Goal: Transaction & Acquisition: Purchase product/service

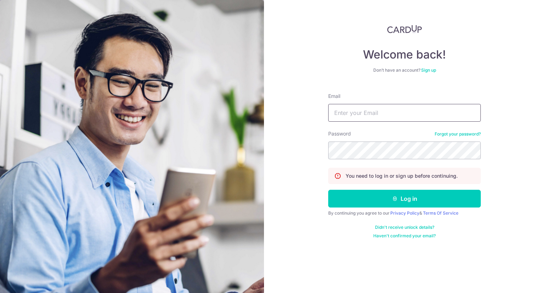
click at [373, 115] on input "Email" at bounding box center [404, 113] width 153 height 18
type input "arumugam.sanga@gmail.com"
click at [328, 190] on button "Log in" at bounding box center [404, 199] width 153 height 18
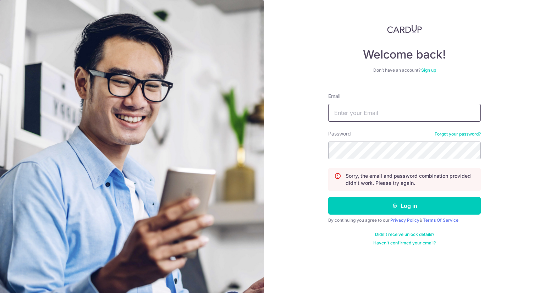
click at [362, 114] on input "Email" at bounding box center [404, 113] width 153 height 18
type input "arumugam.sanga@gmail.com"
click at [440, 134] on link "Forgot your password?" at bounding box center [458, 134] width 46 height 6
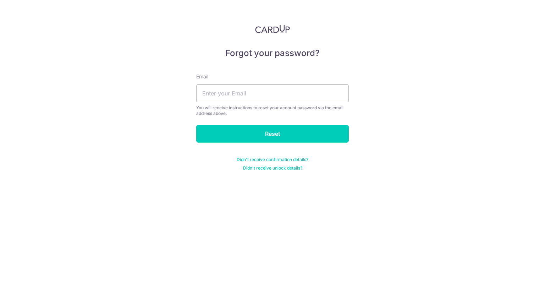
click at [288, 102] on div "Email You will receive instructions to reset your account password via the emai…" at bounding box center [272, 94] width 153 height 43
click at [280, 95] on input "text" at bounding box center [272, 93] width 153 height 18
type input "arumugam.sanga@gmail.com"
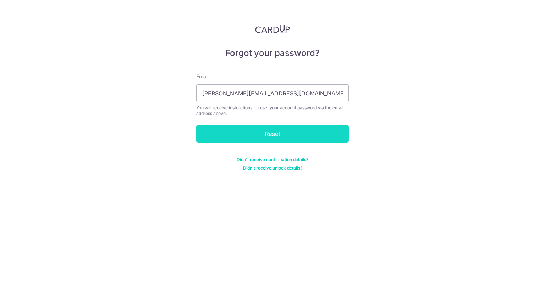
click at [265, 136] on input "Reset" at bounding box center [272, 134] width 153 height 18
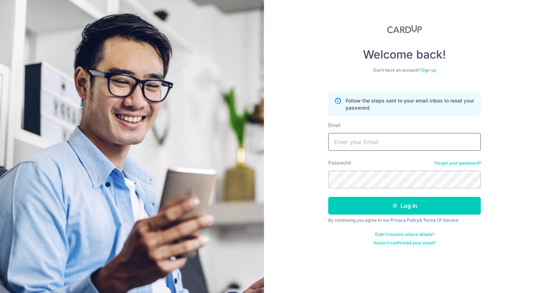
click at [380, 145] on input "Email" at bounding box center [404, 142] width 153 height 18
type input "arumugam.sanga@gmail.com"
click at [328, 197] on button "Log in" at bounding box center [404, 206] width 153 height 18
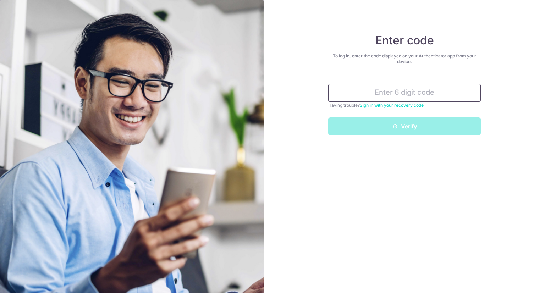
click at [386, 94] on input "text" at bounding box center [404, 93] width 153 height 18
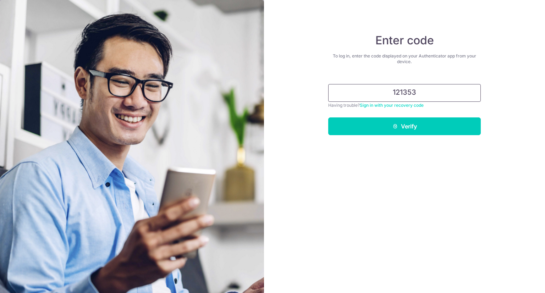
type input "121353"
click at [328, 117] on button "Verify" at bounding box center [404, 126] width 153 height 18
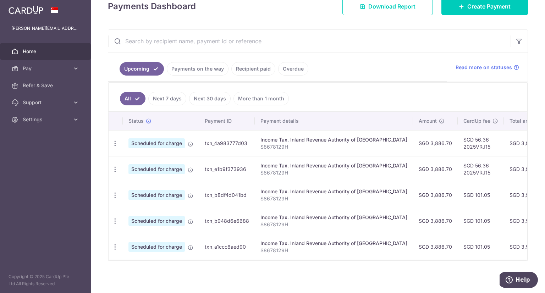
scroll to position [111, 0]
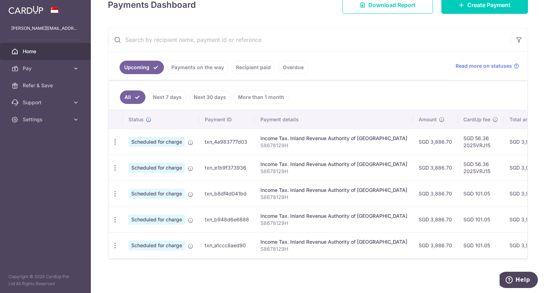
click at [458, 169] on td "SGD 56.36 2025VRJ15" at bounding box center [481, 168] width 46 height 26
drag, startPoint x: 459, startPoint y: 169, endPoint x: 435, endPoint y: 167, distance: 24.5
click at [458, 167] on td "SGD 56.36 2025VRJ15" at bounding box center [481, 168] width 46 height 26
click at [458, 168] on td "SGD 56.36 2025VRJ15" at bounding box center [481, 168] width 46 height 26
drag, startPoint x: 437, startPoint y: 168, endPoint x: 466, endPoint y: 169, distance: 28.7
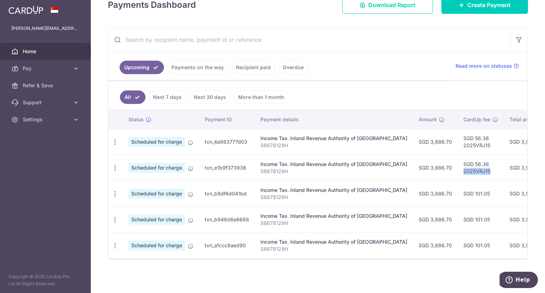
click at [466, 169] on td "SGD 56.36 2025VRJ15" at bounding box center [481, 168] width 46 height 26
copy td "2025VRJ15"
click at [42, 65] on span "Pay" at bounding box center [46, 68] width 47 height 7
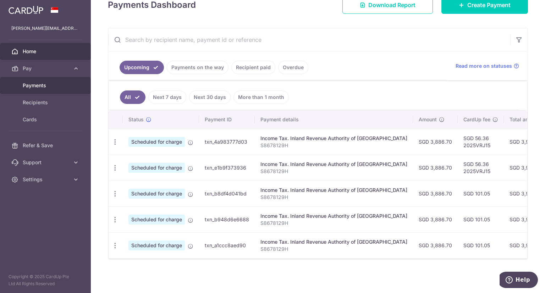
click at [44, 84] on span "Payments" at bounding box center [46, 85] width 47 height 7
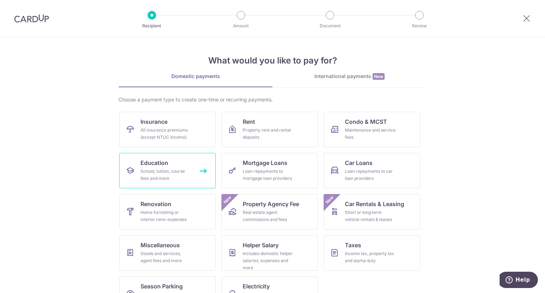
click at [162, 176] on div "School, tuition, course fees and more" at bounding box center [166, 175] width 51 height 14
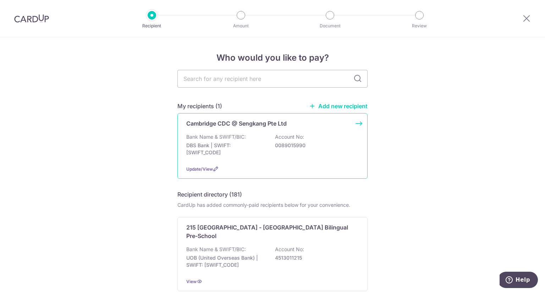
click at [337, 127] on div "Cambridge CDC @ Sengkang Pte Ltd" at bounding box center [268, 123] width 164 height 9
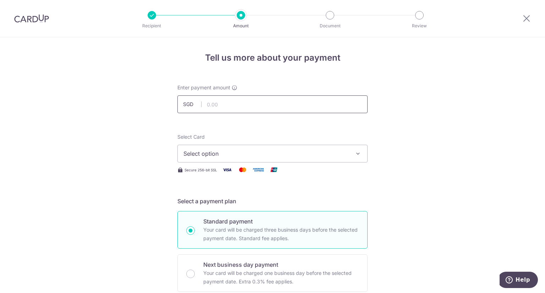
click at [298, 108] on input "text" at bounding box center [272, 104] width 190 height 18
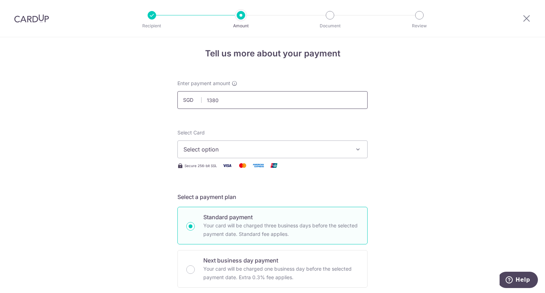
scroll to position [8, 0]
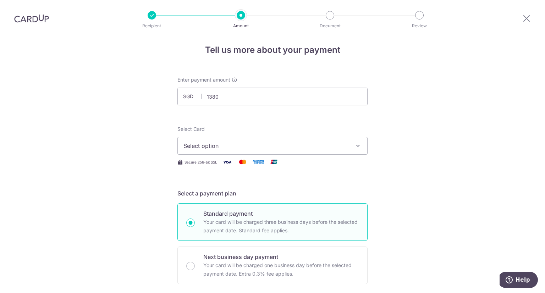
type input "1,380.00"
click at [354, 140] on button "Select option" at bounding box center [272, 146] width 190 height 18
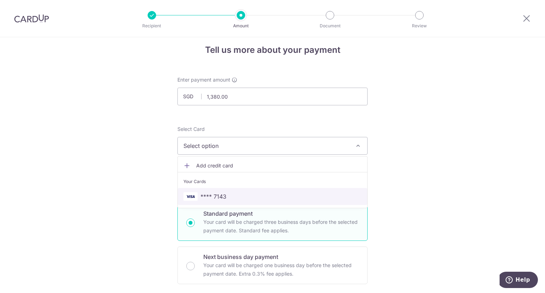
click at [333, 197] on span "**** 7143" at bounding box center [272, 196] width 178 height 9
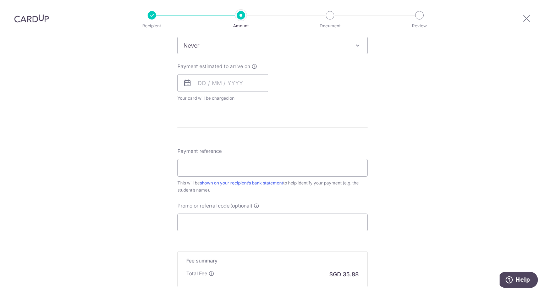
scroll to position [301, 0]
click at [222, 170] on input "Payment reference" at bounding box center [272, 168] width 190 height 18
type input "Aditya"
click at [216, 229] on input "Promo or referral code (optional)" at bounding box center [272, 223] width 190 height 18
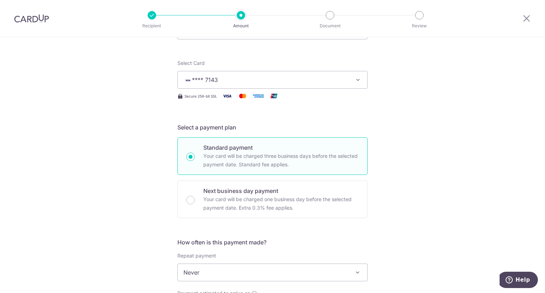
scroll to position [0, 0]
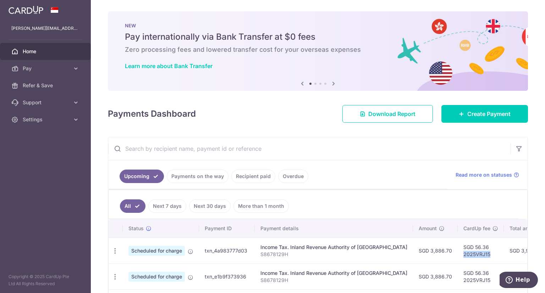
drag, startPoint x: 437, startPoint y: 254, endPoint x: 469, endPoint y: 255, distance: 31.6
click at [469, 255] on td "SGD 56.36 2025VRJ15" at bounding box center [481, 251] width 46 height 26
copy td "2025VRJ15"
click at [66, 67] on span "Pay" at bounding box center [46, 68] width 47 height 7
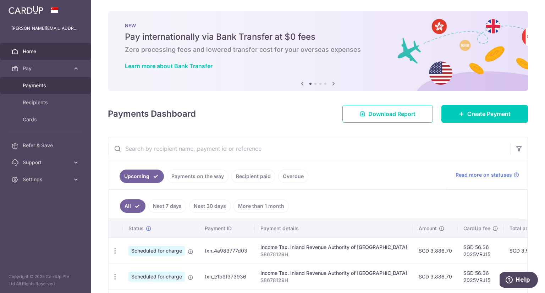
click at [60, 87] on span "Payments" at bounding box center [46, 85] width 47 height 7
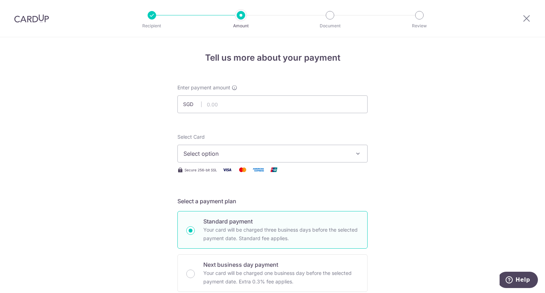
click at [256, 149] on button "Select option" at bounding box center [272, 154] width 190 height 18
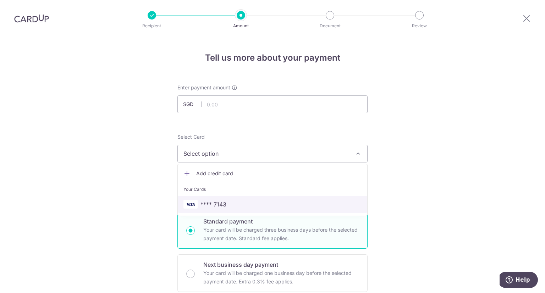
click at [246, 203] on span "**** 7143" at bounding box center [272, 204] width 178 height 9
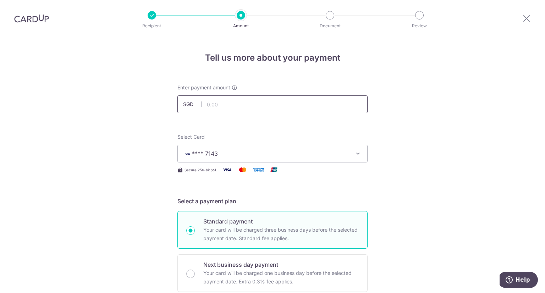
click at [244, 103] on input "text" at bounding box center [272, 104] width 190 height 18
click at [230, 101] on input "text" at bounding box center [272, 104] width 190 height 18
type input "1,380.00"
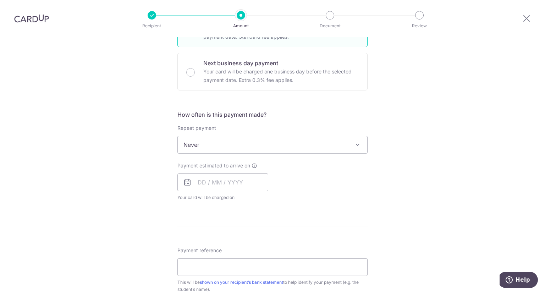
scroll to position [201, 0]
click at [283, 146] on span "Never" at bounding box center [272, 145] width 189 height 17
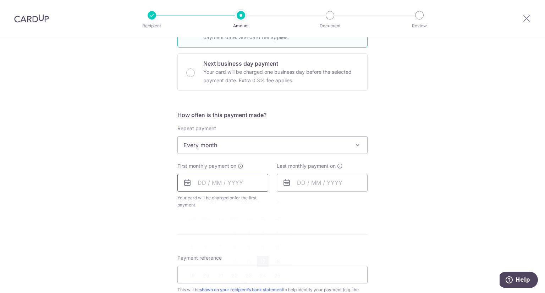
click at [235, 184] on input "text" at bounding box center [222, 183] width 91 height 18
click at [329, 206] on div "Last monthly payment on" at bounding box center [321, 185] width 99 height 46
click at [268, 149] on span "Every month" at bounding box center [272, 145] width 189 height 17
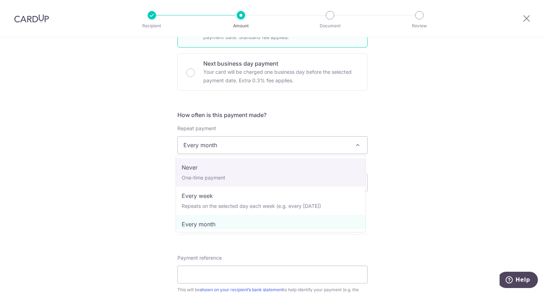
select select "1"
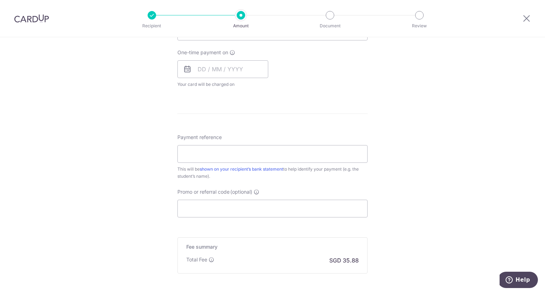
scroll to position [315, 0]
click at [275, 153] on input "Payment reference" at bounding box center [272, 154] width 190 height 18
type input "Aditya Arumugam"
click at [244, 205] on input "Promo or referral code (optional)" at bounding box center [272, 208] width 190 height 18
paste input "2025VRJ15"
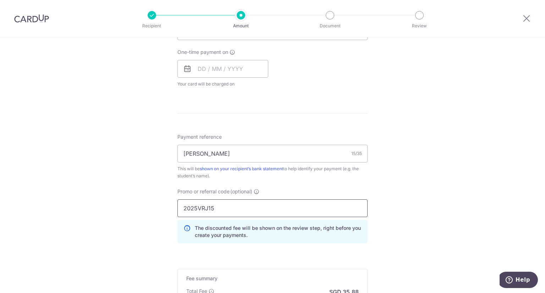
type input "2025VRJ15"
click at [393, 206] on div "Tell us more about your payment Enter payment amount SGD 1,380.00 1380.00 Selec…" at bounding box center [272, 59] width 545 height 674
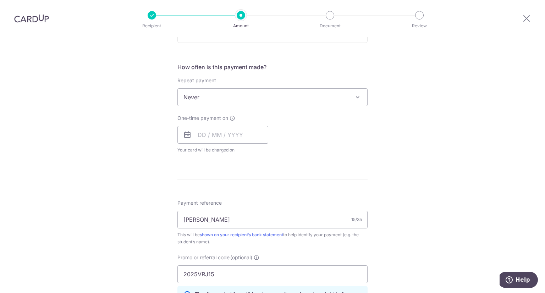
scroll to position [417, 0]
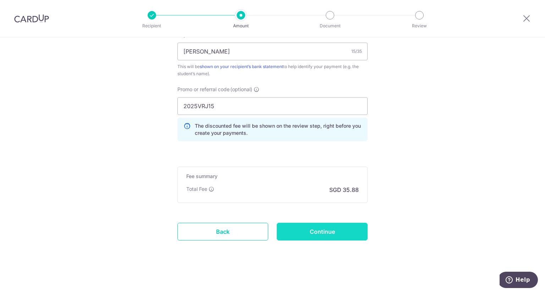
click at [329, 227] on input "Continue" at bounding box center [322, 232] width 91 height 18
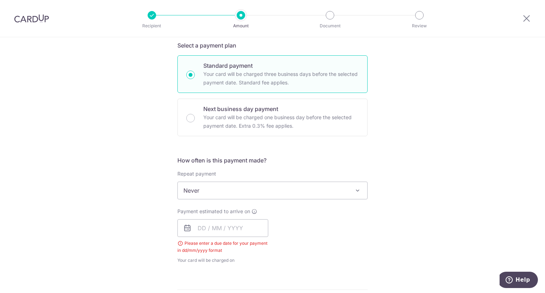
scroll to position [169, 0]
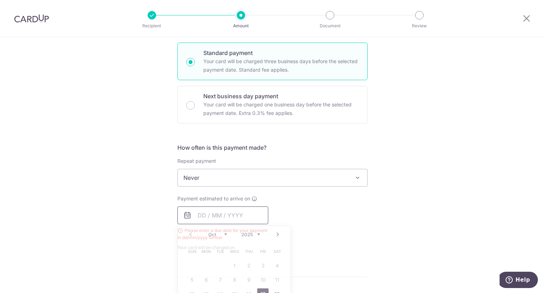
click at [227, 215] on input "text" at bounding box center [222, 215] width 91 height 18
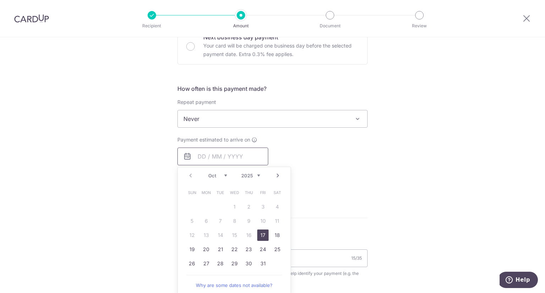
scroll to position [228, 0]
click at [219, 249] on link "21" at bounding box center [220, 248] width 11 height 11
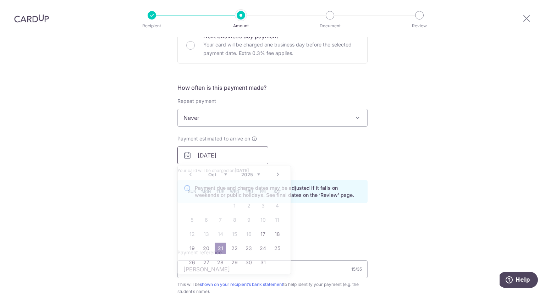
click at [247, 163] on input "21/10/2025" at bounding box center [222, 156] width 91 height 18
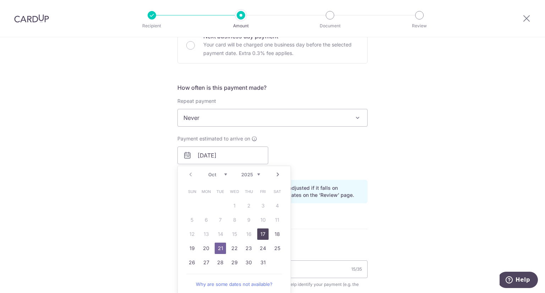
click at [260, 233] on link "17" at bounding box center [262, 233] width 11 height 11
type input "[DATE]"
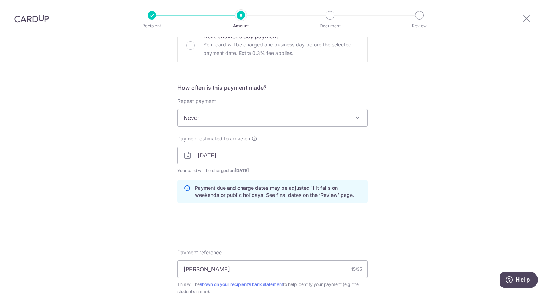
click at [336, 157] on div "Payment estimated to arrive on 17/10/2025 Prev Next Oct Nov Dec 2025 2026 2027 …" at bounding box center [272, 154] width 199 height 39
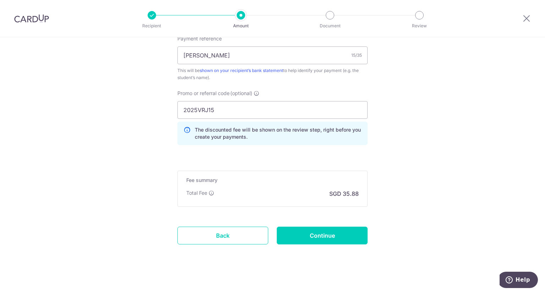
scroll to position [446, 0]
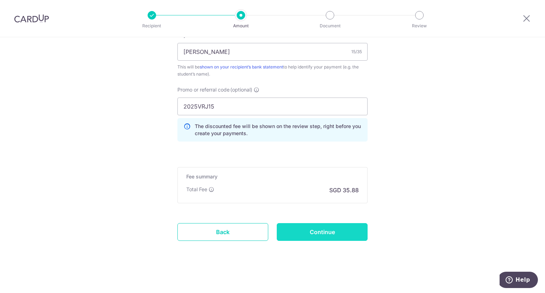
click at [325, 235] on input "Continue" at bounding box center [322, 232] width 91 height 18
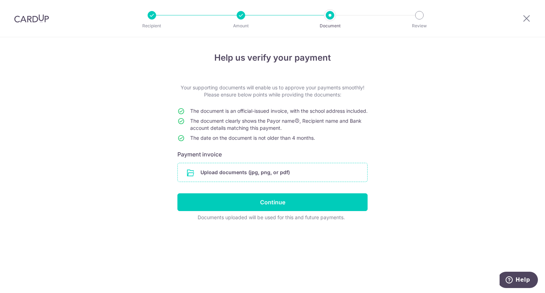
click at [242, 179] on input "file" at bounding box center [272, 172] width 189 height 18
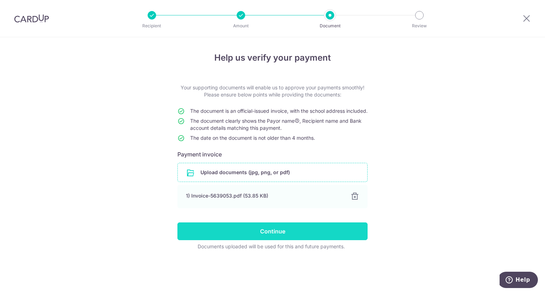
click at [281, 240] on input "Continue" at bounding box center [272, 231] width 190 height 18
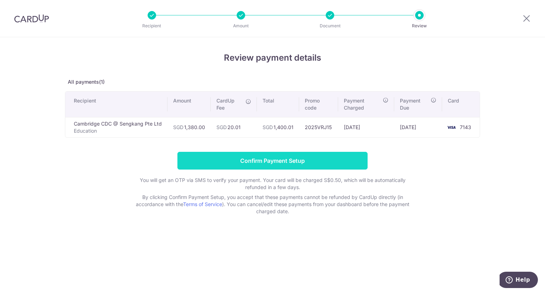
click at [289, 162] on input "Confirm Payment Setup" at bounding box center [272, 161] width 190 height 18
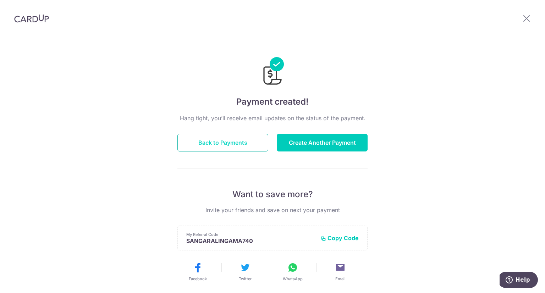
click at [241, 142] on button "Back to Payments" at bounding box center [222, 143] width 91 height 18
